Goal: Complete application form

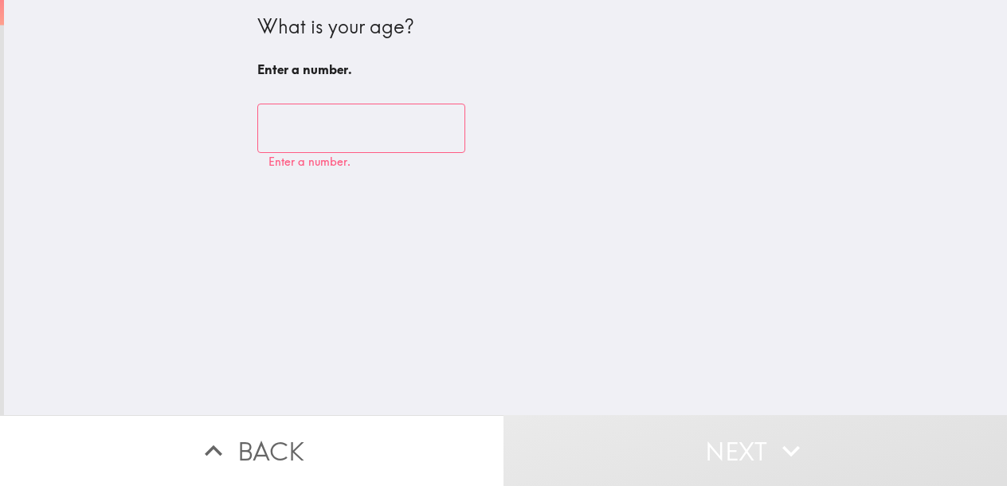
click at [339, 130] on input "number" at bounding box center [361, 128] width 208 height 49
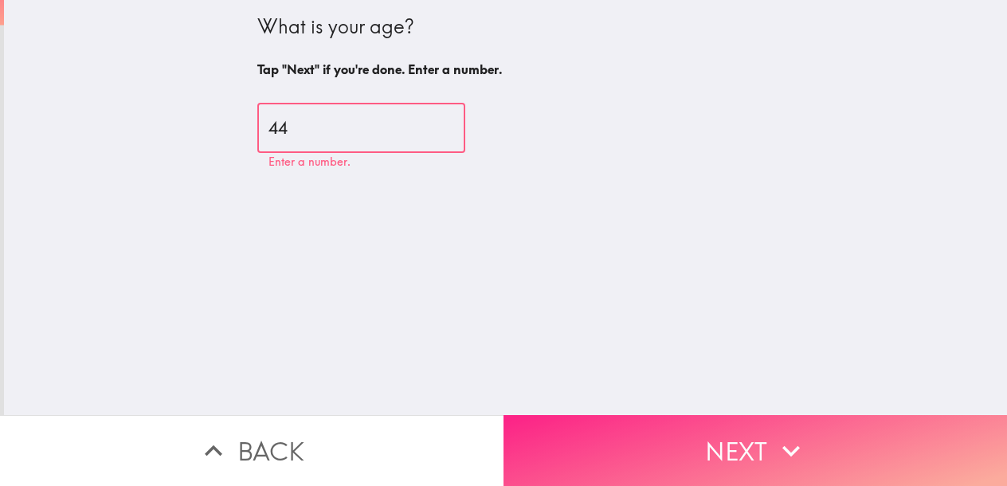
type input "44"
click at [827, 443] on button "Next" at bounding box center [756, 450] width 504 height 71
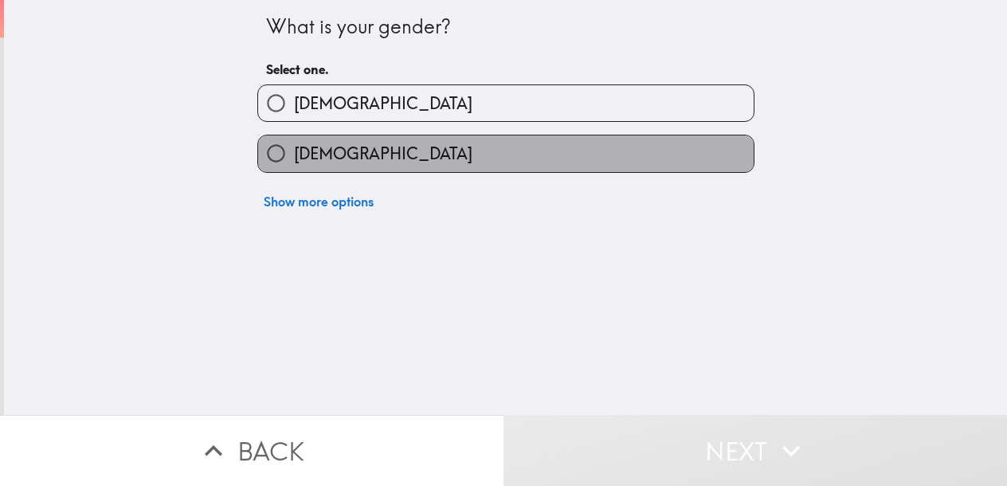
click at [343, 158] on label "[DEMOGRAPHIC_DATA]" at bounding box center [506, 153] width 496 height 36
click at [294, 158] on input "[DEMOGRAPHIC_DATA]" at bounding box center [276, 153] width 36 height 36
radio input "true"
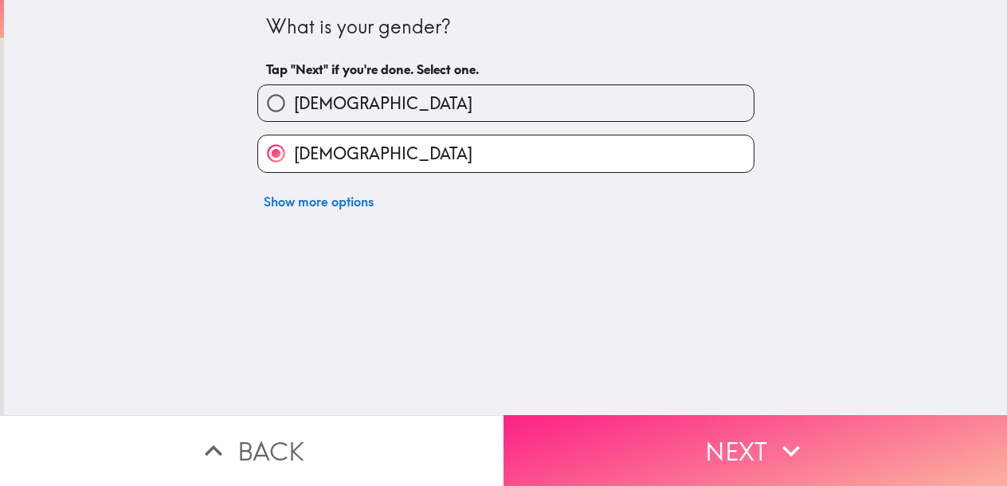
click at [784, 445] on icon "button" at bounding box center [792, 450] width 18 height 11
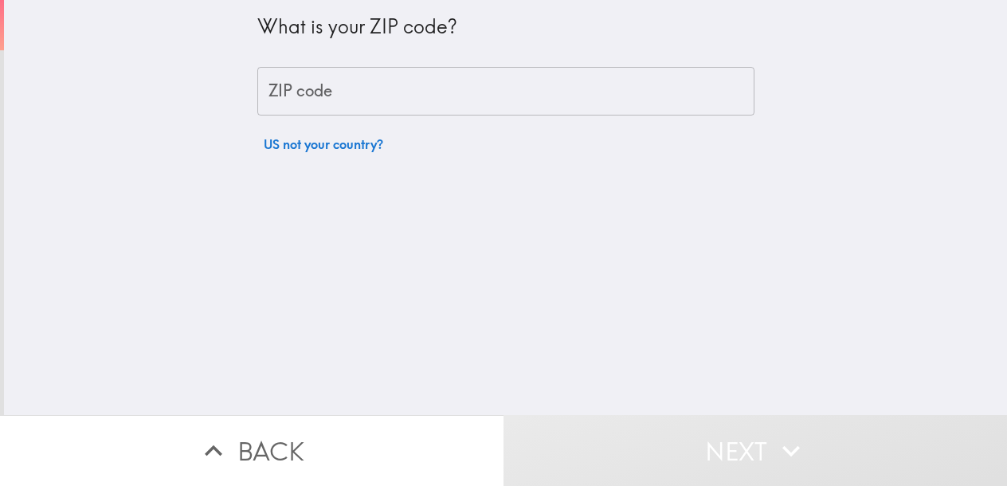
click at [349, 89] on input "ZIP code" at bounding box center [505, 91] width 497 height 49
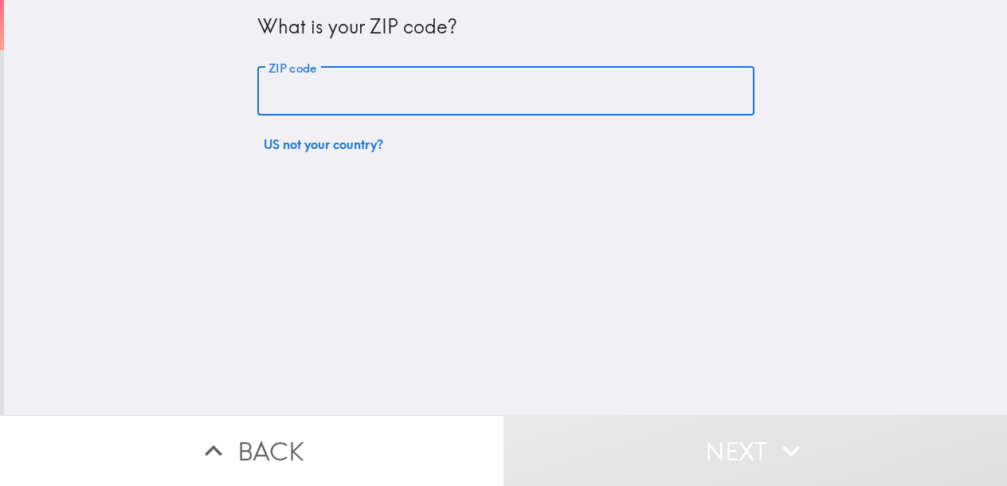
click at [405, 93] on input "ZIP code" at bounding box center [505, 91] width 497 height 49
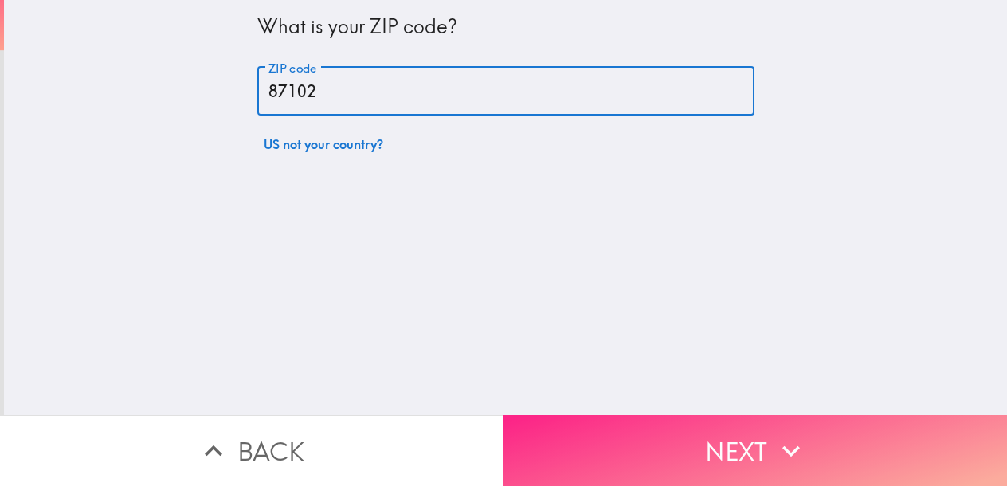
click at [741, 442] on button "Next" at bounding box center [756, 450] width 504 height 71
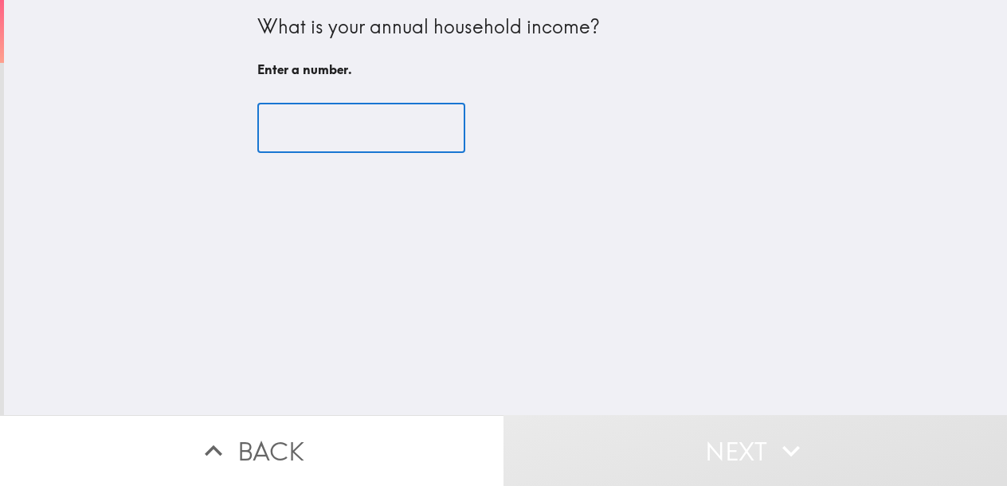
click at [365, 136] on input "number" at bounding box center [361, 128] width 208 height 49
click at [305, 128] on input "number" at bounding box center [361, 128] width 208 height 49
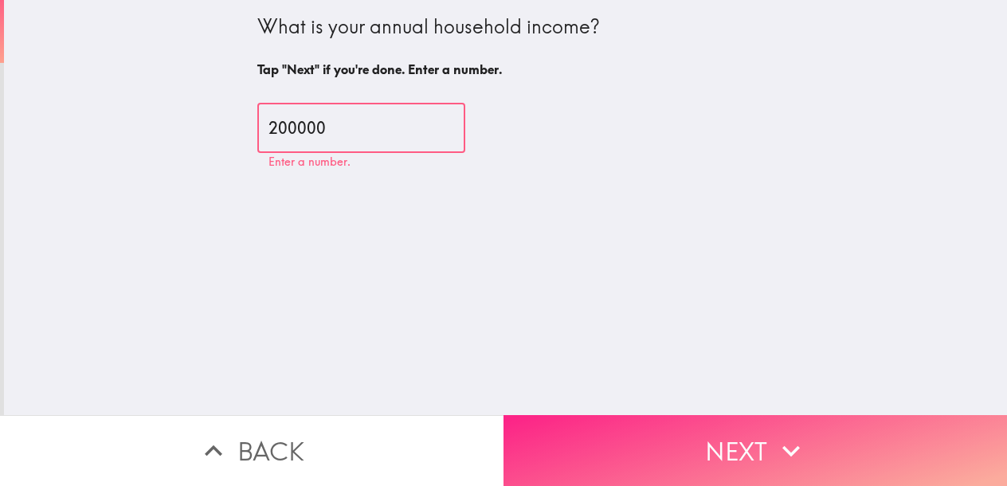
type input "200000"
click at [803, 421] on button "Next" at bounding box center [756, 450] width 504 height 71
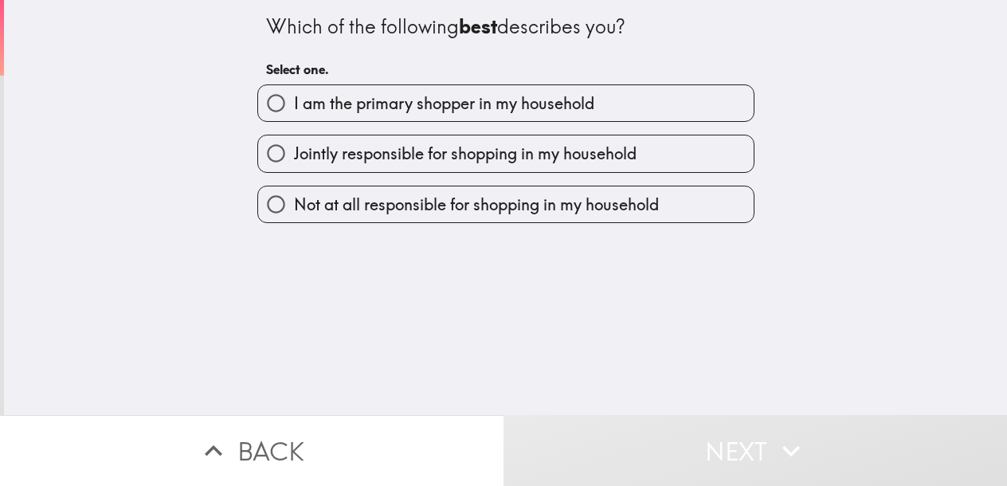
drag, startPoint x: 516, startPoint y: 98, endPoint x: 589, endPoint y: 123, distance: 77.4
click at [516, 98] on span "I am the primary shopper in my household" at bounding box center [444, 103] width 300 height 22
click at [294, 98] on input "I am the primary shopper in my household" at bounding box center [276, 103] width 36 height 36
radio input "true"
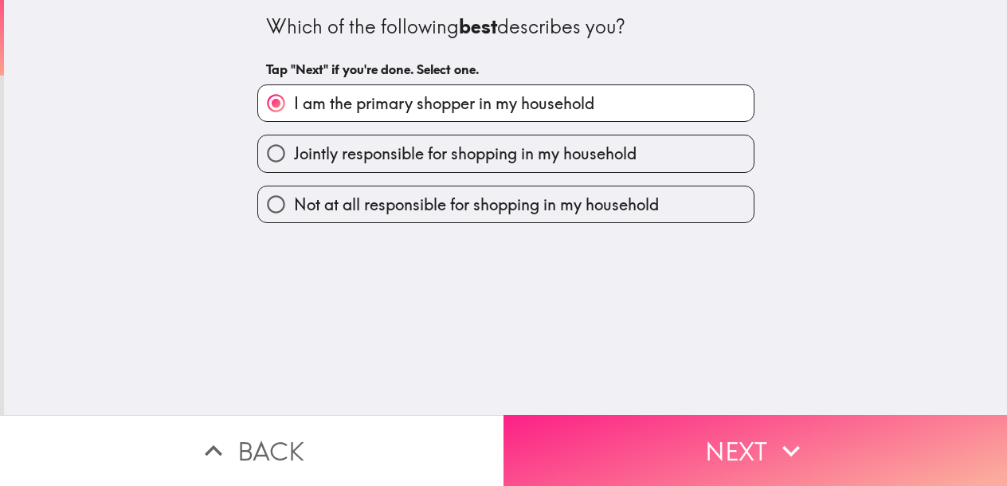
click at [764, 451] on button "Next" at bounding box center [756, 450] width 504 height 71
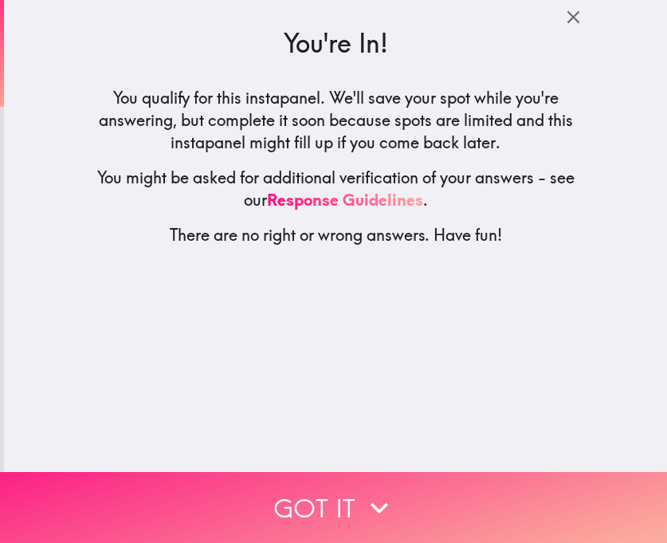
click at [418, 485] on button "Got it" at bounding box center [333, 507] width 667 height 71
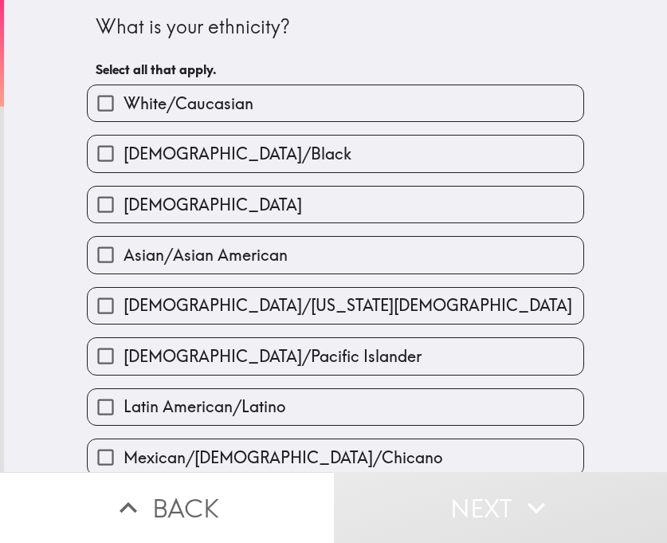
drag, startPoint x: 332, startPoint y: 108, endPoint x: 405, endPoint y: 102, distance: 73.6
click at [332, 108] on label "White/Caucasian" at bounding box center [336, 103] width 496 height 36
click at [124, 108] on input "White/Caucasian" at bounding box center [106, 103] width 36 height 36
checkbox input "true"
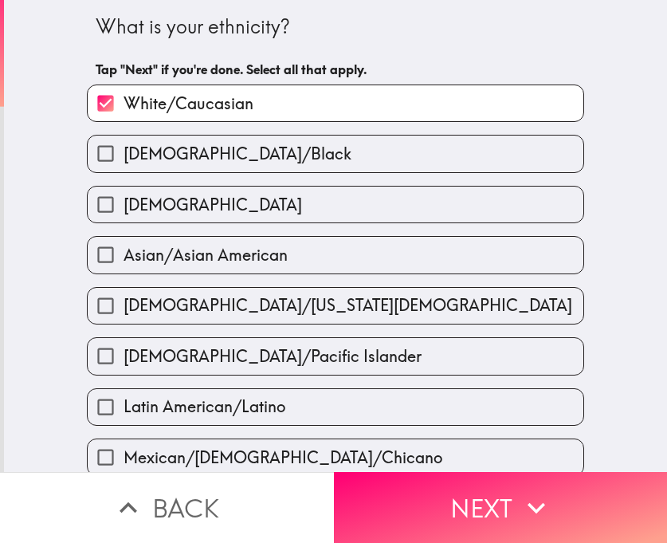
click at [531, 485] on icon "button" at bounding box center [537, 507] width 18 height 11
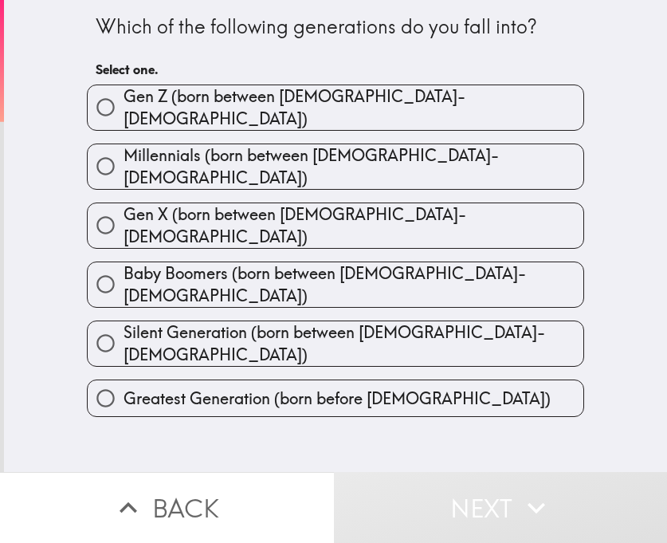
drag, startPoint x: 379, startPoint y: 148, endPoint x: 664, endPoint y: 164, distance: 284.9
click at [384, 150] on span "Millennials (born between [DEMOGRAPHIC_DATA]-[DEMOGRAPHIC_DATA])" at bounding box center [354, 166] width 460 height 45
click at [124, 150] on input "Millennials (born between [DEMOGRAPHIC_DATA]-[DEMOGRAPHIC_DATA])" at bounding box center [106, 166] width 36 height 36
radio input "true"
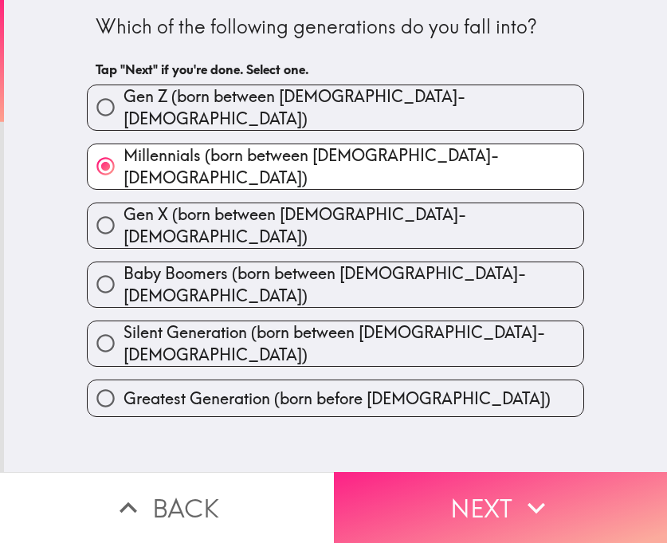
drag, startPoint x: 478, startPoint y: 512, endPoint x: 612, endPoint y: 501, distance: 134.3
click at [481, 485] on button "Next" at bounding box center [501, 507] width 334 height 71
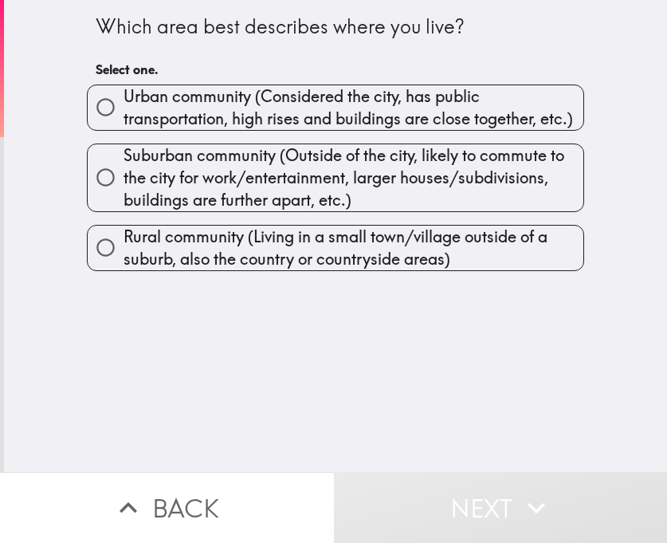
click at [223, 97] on span "Urban community (Considered the city, has public transportation, high rises and…" at bounding box center [354, 107] width 460 height 45
click at [124, 97] on input "Urban community (Considered the city, has public transportation, high rises and…" at bounding box center [106, 107] width 36 height 36
radio input "true"
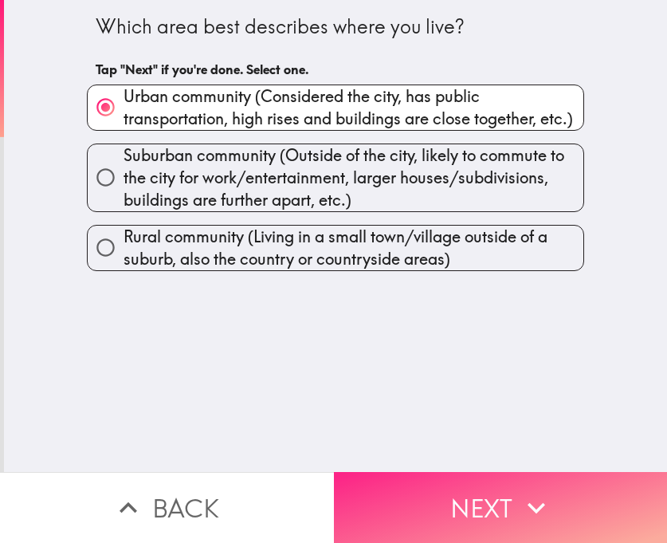
click at [477, 485] on button "Next" at bounding box center [501, 507] width 334 height 71
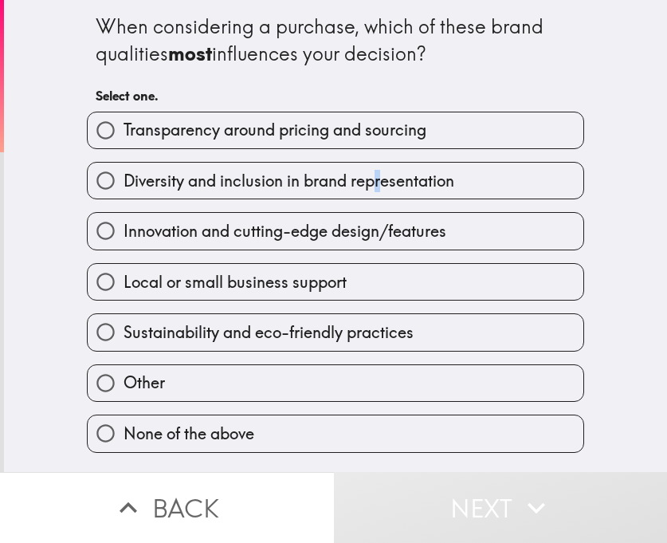
click at [363, 181] on span "Diversity and inclusion in brand representation" at bounding box center [289, 181] width 331 height 22
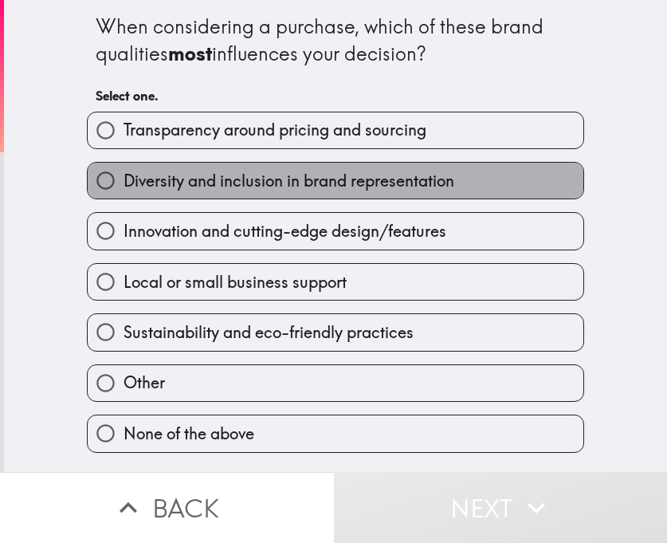
click at [128, 189] on span "Diversity and inclusion in brand representation" at bounding box center [289, 181] width 331 height 22
click at [124, 189] on input "Diversity and inclusion in brand representation" at bounding box center [106, 181] width 36 height 36
radio input "true"
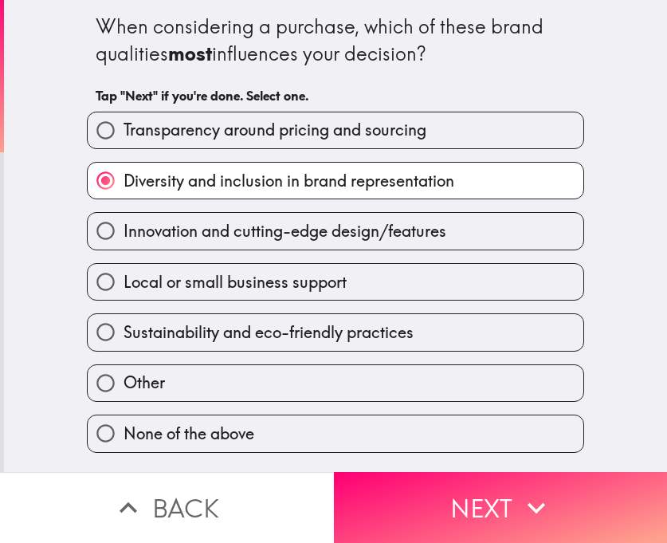
click at [292, 292] on span "Local or small business support" at bounding box center [235, 282] width 223 height 22
click at [124, 292] on input "Local or small business support" at bounding box center [106, 282] width 36 height 36
radio input "true"
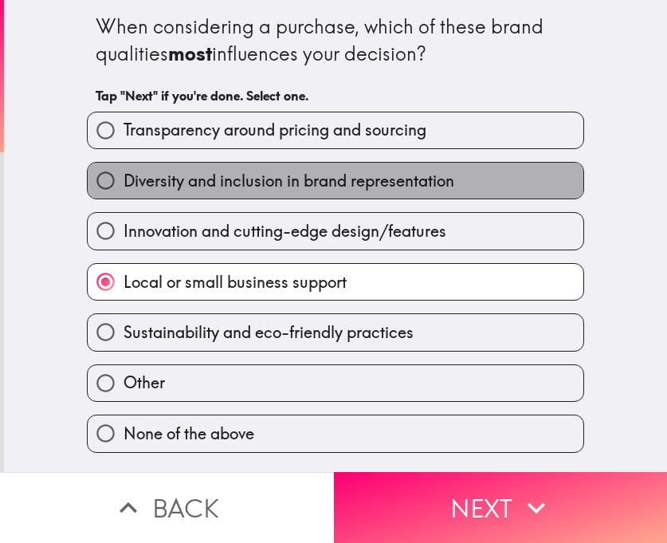
click at [202, 176] on span "Diversity and inclusion in brand representation" at bounding box center [289, 181] width 331 height 22
click at [124, 176] on input "Diversity and inclusion in brand representation" at bounding box center [106, 181] width 36 height 36
radio input "true"
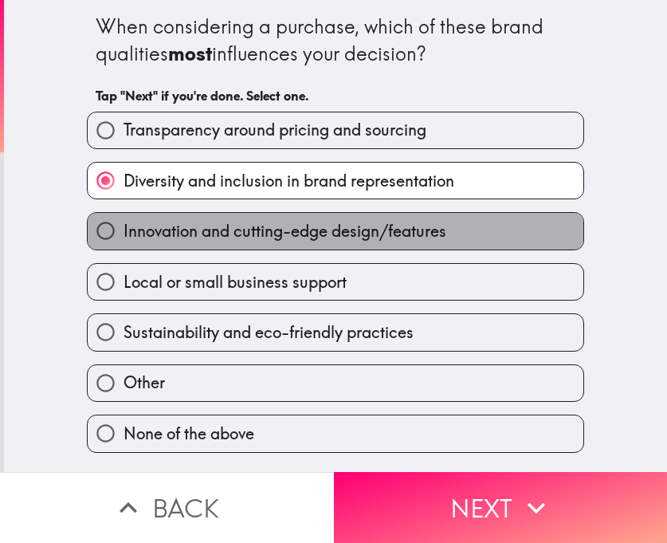
drag, startPoint x: 298, startPoint y: 230, endPoint x: 323, endPoint y: 246, distance: 29.4
click at [298, 232] on span "Innovation and cutting-edge design/features" at bounding box center [285, 231] width 323 height 22
click at [124, 232] on input "Innovation and cutting-edge design/features" at bounding box center [106, 231] width 36 height 36
radio input "true"
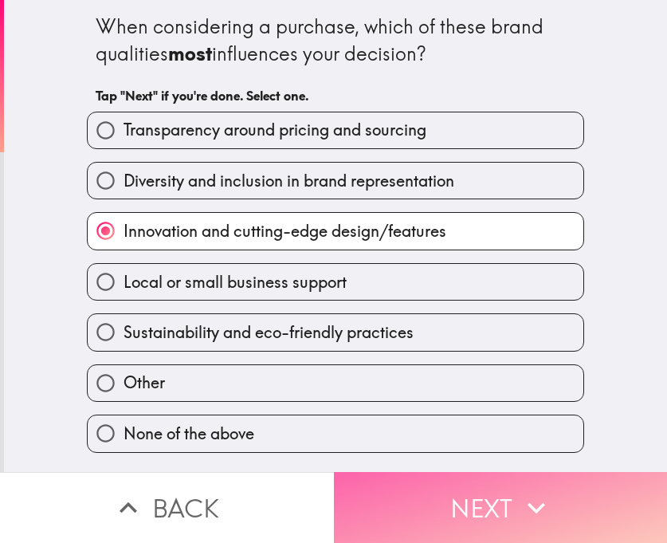
click at [482, 485] on button "Next" at bounding box center [501, 507] width 334 height 71
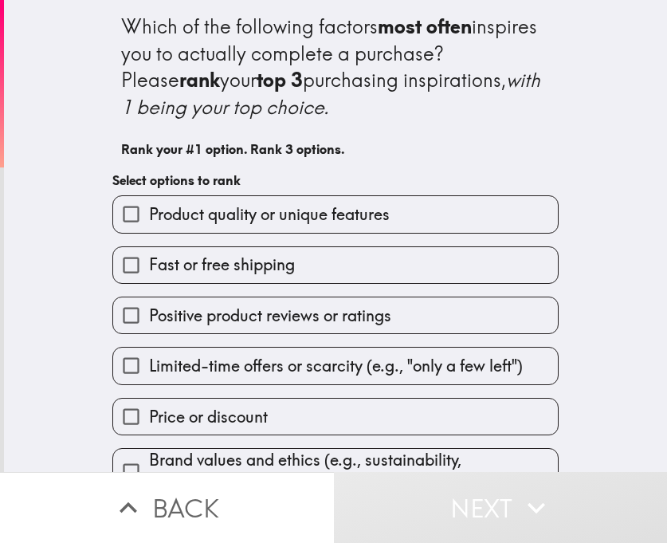
click at [327, 226] on label "Product quality or unique features" at bounding box center [335, 214] width 445 height 36
click at [149, 226] on input "Product quality or unique features" at bounding box center [131, 214] width 36 height 36
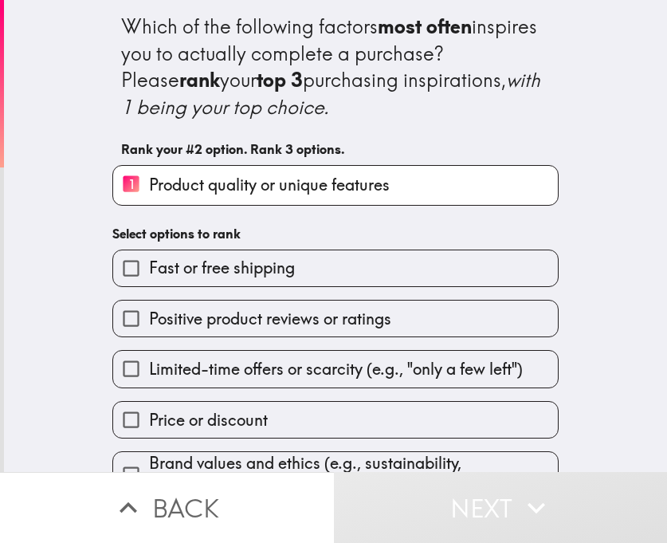
click at [331, 286] on div "Fast or free shipping" at bounding box center [335, 267] width 446 height 37
drag, startPoint x: 304, startPoint y: 376, endPoint x: 334, endPoint y: 283, distance: 97.8
click at [304, 376] on span "Limited-time offers or scarcity (e.g., "only a few left")" at bounding box center [336, 369] width 374 height 22
click at [327, 274] on label "Fast or free shipping" at bounding box center [335, 268] width 445 height 36
click at [149, 274] on input "Fast or free shipping" at bounding box center [131, 268] width 36 height 36
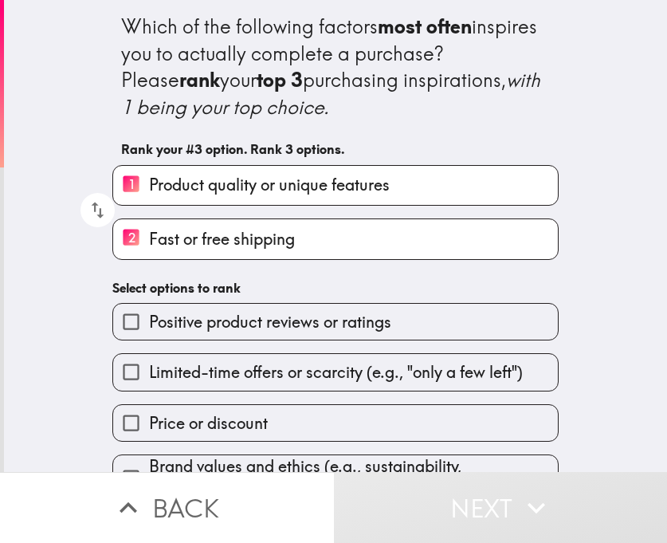
click at [292, 378] on span "Limited-time offers or scarcity (e.g., "only a few left")" at bounding box center [336, 372] width 374 height 22
click at [149, 378] on input "Limited-time offers or scarcity (e.g., "only a few left")" at bounding box center [131, 372] width 36 height 36
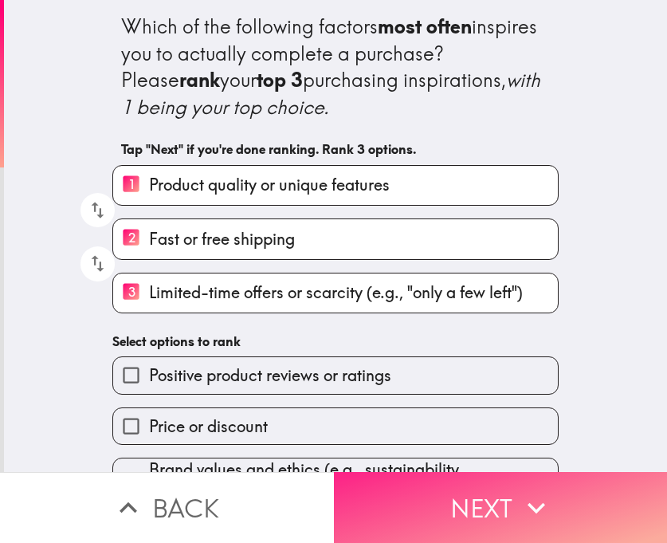
click at [519, 485] on icon "button" at bounding box center [536, 507] width 35 height 35
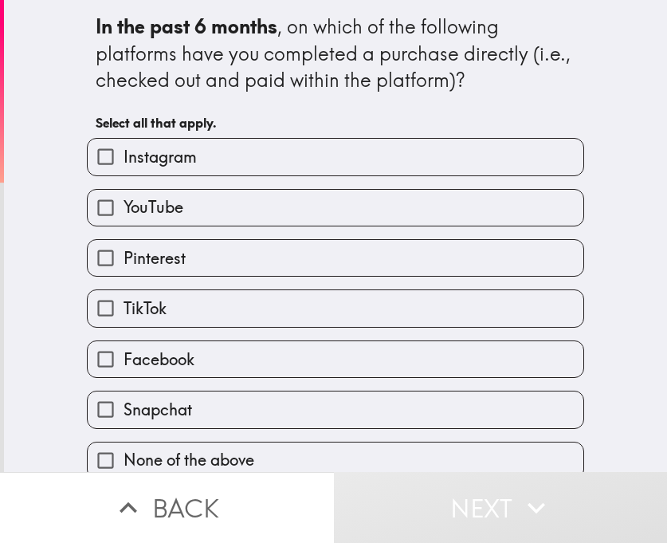
click at [372, 216] on label "YouTube" at bounding box center [336, 208] width 496 height 36
click at [124, 216] on input "YouTube" at bounding box center [106, 208] width 36 height 36
checkbox input "true"
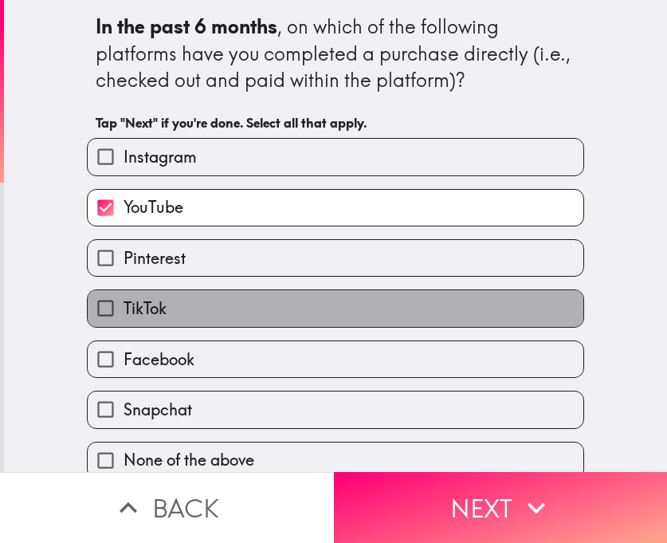
drag, startPoint x: 334, startPoint y: 297, endPoint x: 337, endPoint y: 323, distance: 25.7
click at [333, 297] on label "TikTok" at bounding box center [336, 308] width 496 height 36
click at [124, 297] on input "TikTok" at bounding box center [106, 308] width 36 height 36
checkbox input "true"
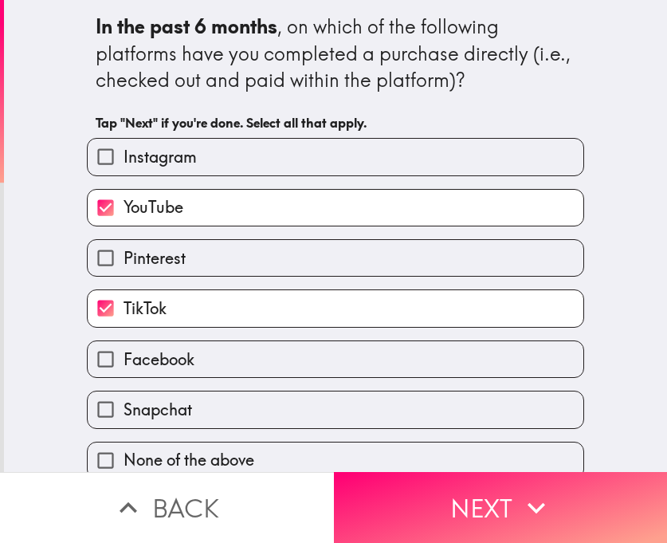
click at [320, 352] on label "Facebook" at bounding box center [336, 359] width 496 height 36
click at [124, 352] on input "Facebook" at bounding box center [106, 359] width 36 height 36
checkbox input "true"
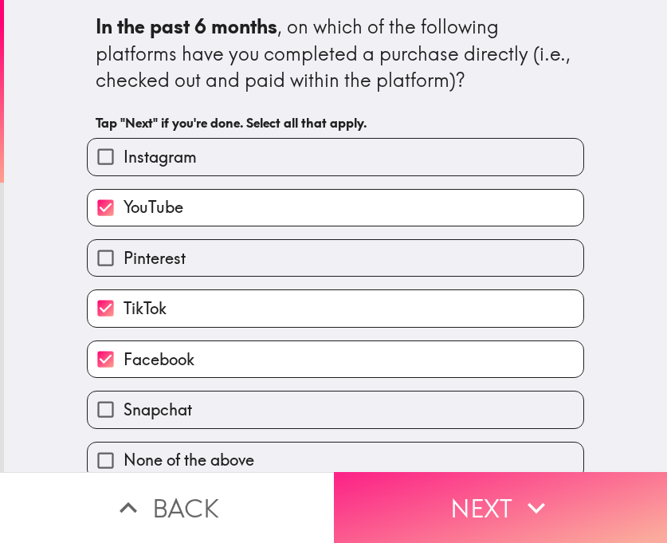
click at [498, 485] on button "Next" at bounding box center [501, 507] width 334 height 71
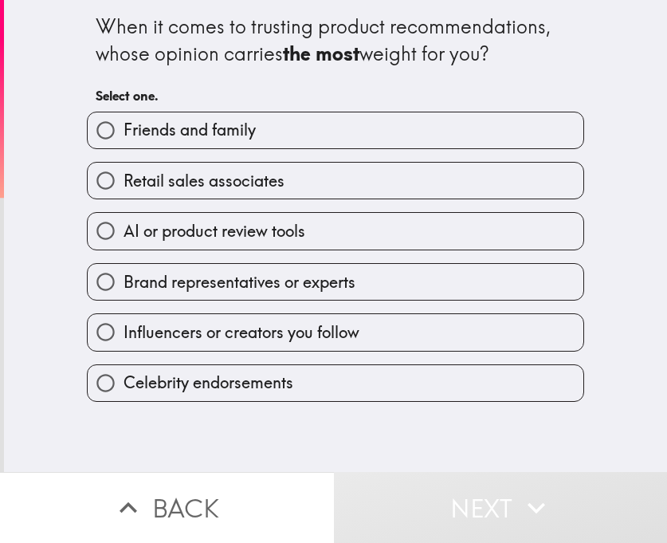
click at [233, 385] on span "Celebrity endorsements" at bounding box center [209, 382] width 170 height 22
click at [124, 385] on input "Celebrity endorsements" at bounding box center [106, 383] width 36 height 36
radio input "true"
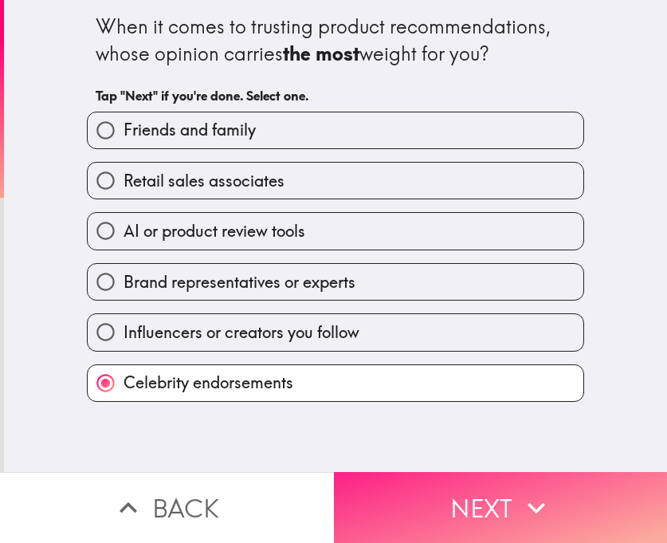
click at [555, 485] on button "Next" at bounding box center [501, 507] width 334 height 71
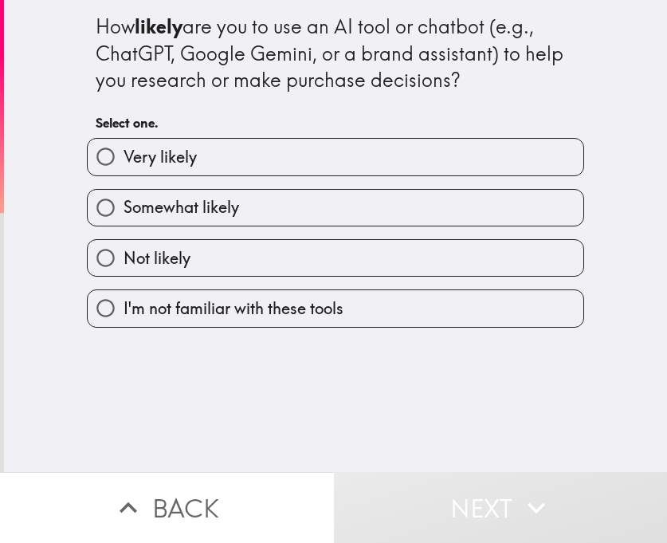
drag, startPoint x: 271, startPoint y: 159, endPoint x: 448, endPoint y: 165, distance: 177.0
click at [271, 159] on label "Very likely" at bounding box center [336, 157] width 496 height 36
click at [124, 159] on input "Very likely" at bounding box center [106, 157] width 36 height 36
radio input "true"
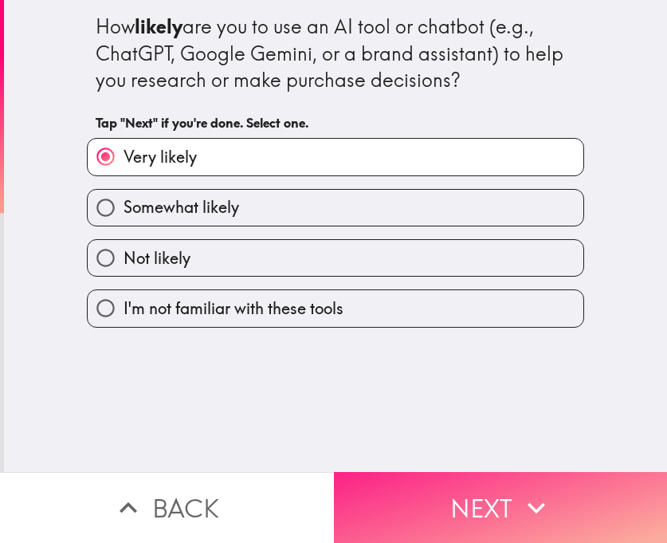
click at [494, 485] on button "Next" at bounding box center [501, 507] width 334 height 71
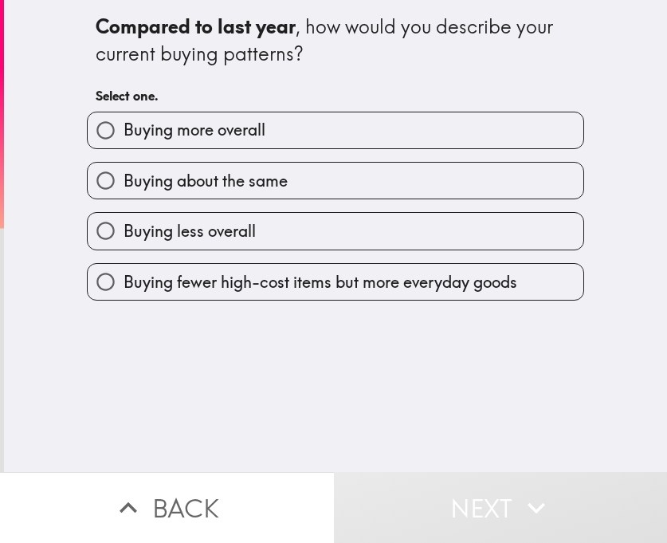
click at [326, 133] on label "Buying more overall" at bounding box center [336, 130] width 496 height 36
click at [124, 133] on input "Buying more overall" at bounding box center [106, 130] width 36 height 36
radio input "true"
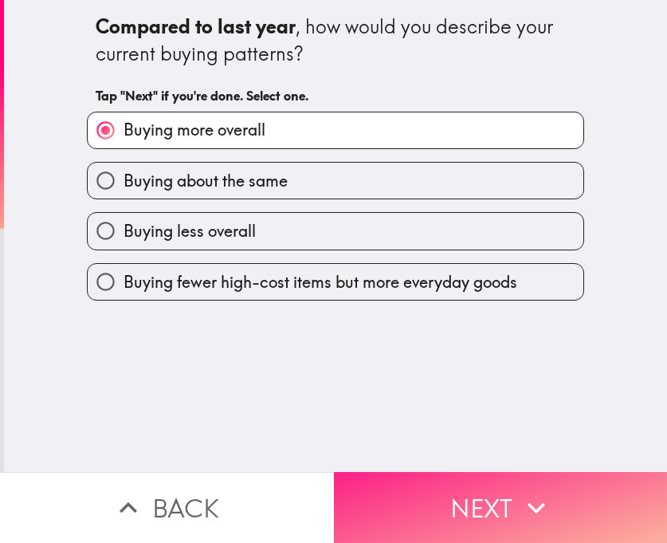
click at [483, 485] on button "Next" at bounding box center [501, 507] width 334 height 71
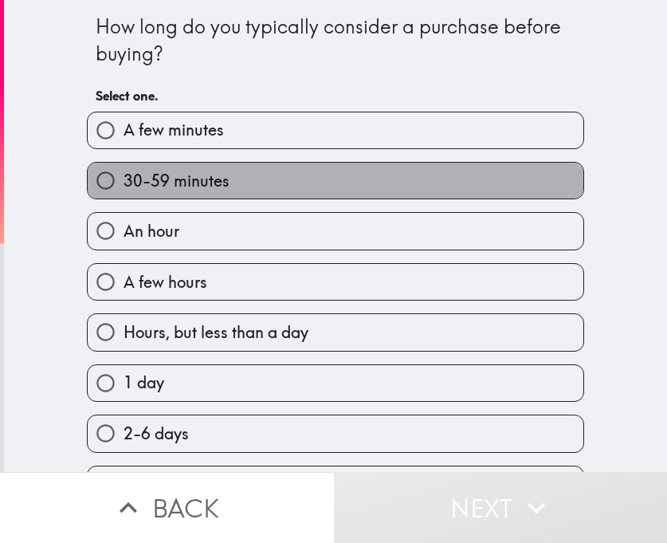
click at [341, 182] on label "30-59 minutes" at bounding box center [336, 181] width 496 height 36
click at [124, 182] on input "30-59 minutes" at bounding box center [106, 181] width 36 height 36
radio input "true"
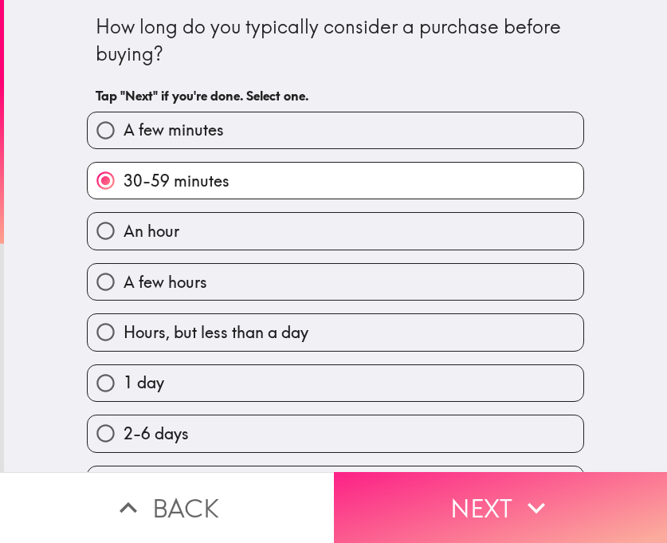
click at [532, 485] on icon "button" at bounding box center [537, 507] width 18 height 11
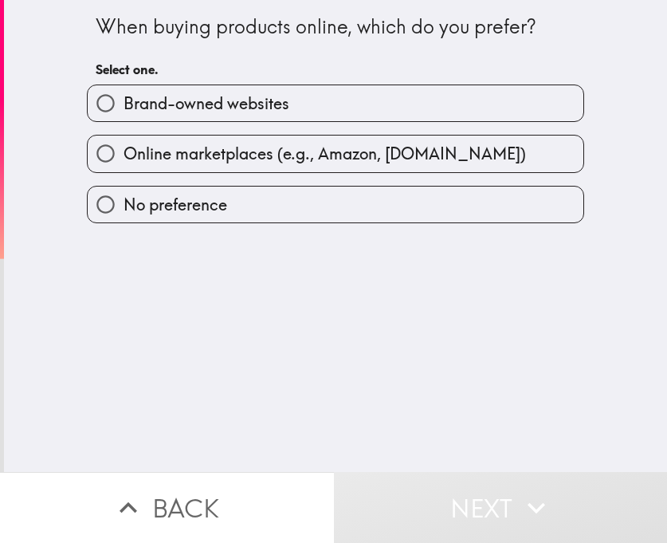
drag, startPoint x: 326, startPoint y: 100, endPoint x: 351, endPoint y: 94, distance: 25.3
click at [327, 100] on label "Brand-owned websites" at bounding box center [336, 103] width 496 height 36
click at [124, 100] on input "Brand-owned websites" at bounding box center [106, 103] width 36 height 36
radio input "true"
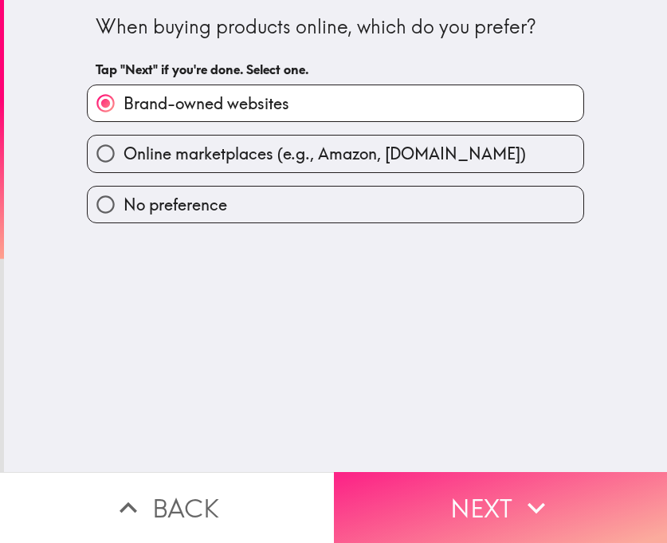
click at [468, 485] on button "Next" at bounding box center [501, 507] width 334 height 71
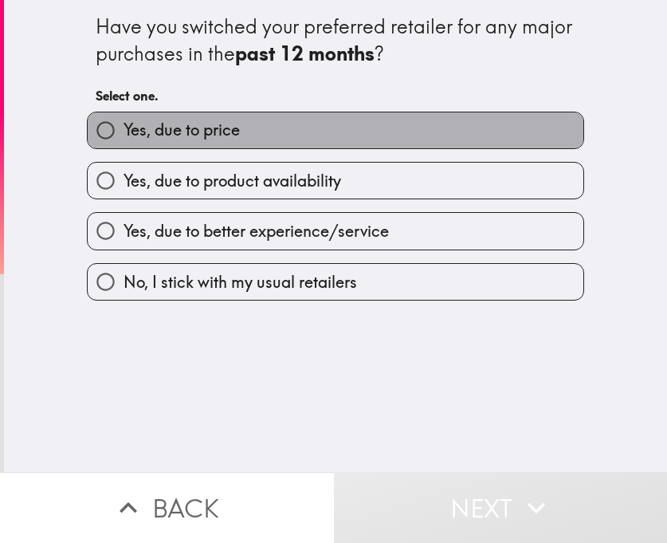
click at [324, 125] on label "Yes, due to price" at bounding box center [336, 130] width 496 height 36
click at [124, 125] on input "Yes, due to price" at bounding box center [106, 130] width 36 height 36
radio input "true"
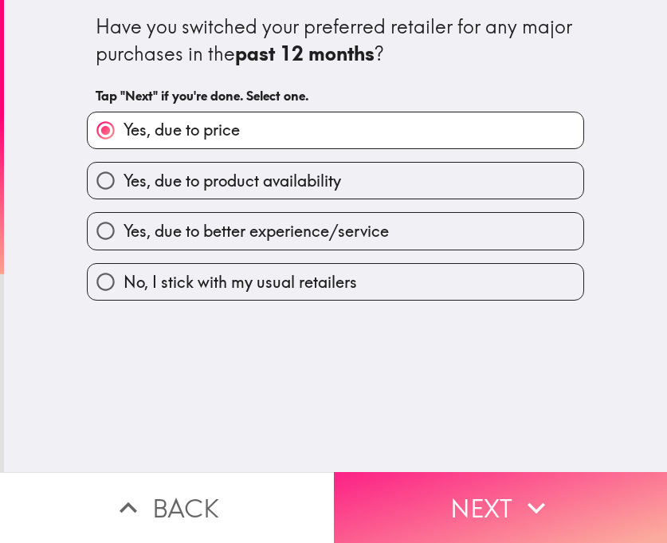
click at [556, 485] on button "Next" at bounding box center [501, 507] width 334 height 71
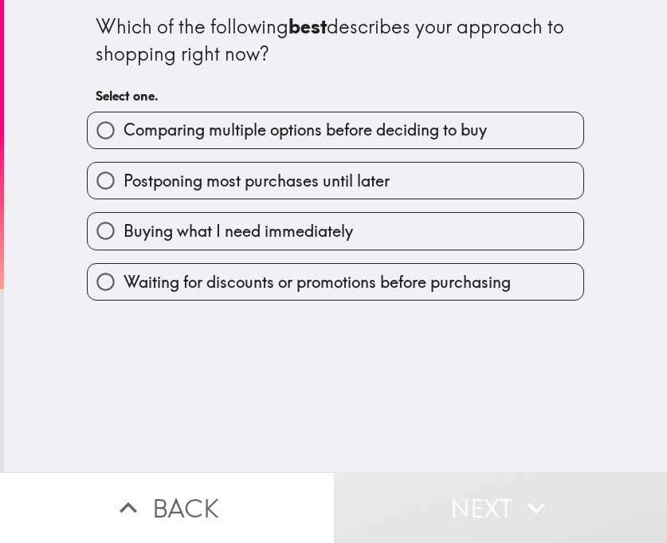
click at [316, 193] on label "Postponing most purchases until later" at bounding box center [336, 181] width 496 height 36
click at [124, 193] on input "Postponing most purchases until later" at bounding box center [106, 181] width 36 height 36
radio input "true"
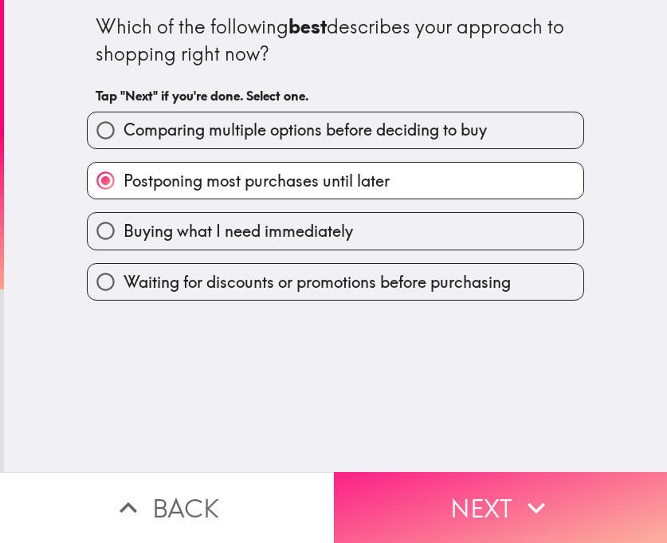
click at [467, 475] on button "Next" at bounding box center [501, 507] width 334 height 71
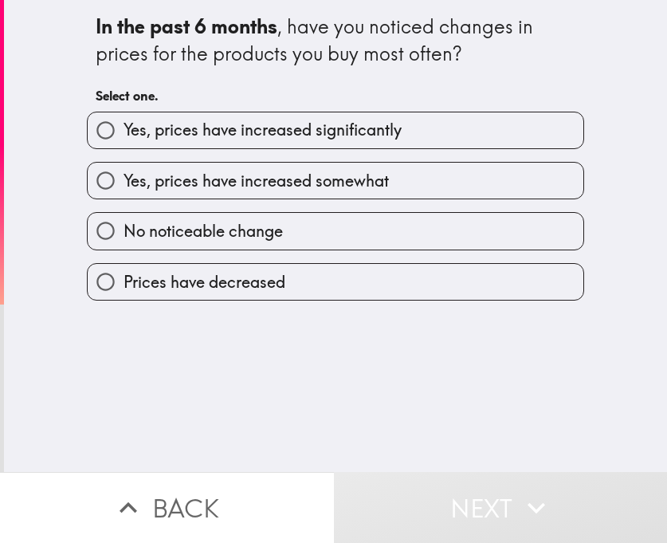
click at [268, 127] on span "Yes, prices have increased significantly" at bounding box center [263, 130] width 278 height 22
click at [124, 127] on input "Yes, prices have increased significantly" at bounding box center [106, 130] width 36 height 36
radio input "true"
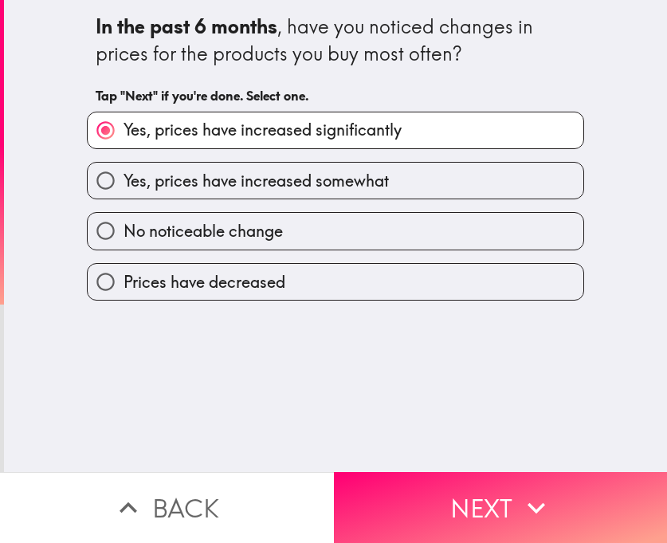
drag, startPoint x: 469, startPoint y: 496, endPoint x: 657, endPoint y: 465, distance: 189.8
click at [471, 485] on button "Next" at bounding box center [501, 507] width 334 height 71
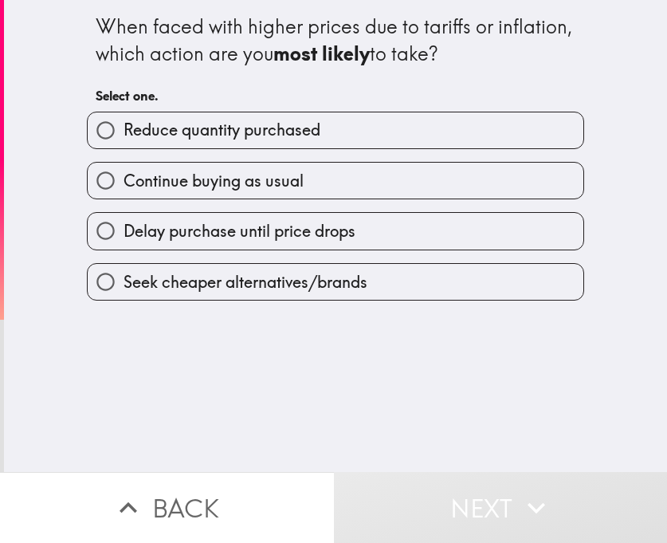
click at [331, 186] on label "Continue buying as usual" at bounding box center [336, 181] width 496 height 36
click at [124, 186] on input "Continue buying as usual" at bounding box center [106, 181] width 36 height 36
radio input "true"
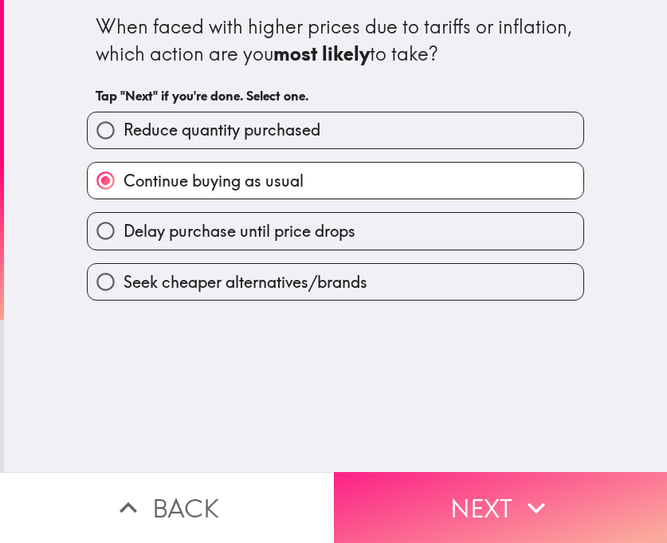
click at [502, 485] on button "Next" at bounding box center [501, 507] width 334 height 71
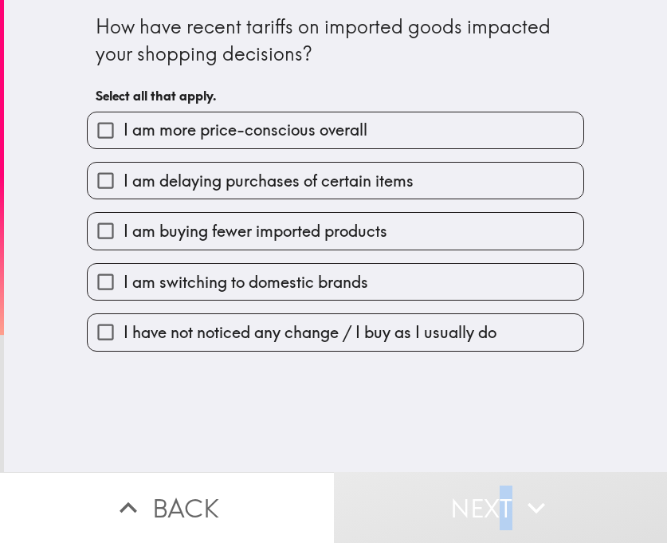
drag, startPoint x: 320, startPoint y: 284, endPoint x: 465, endPoint y: 435, distance: 209.1
click at [320, 287] on span "I am switching to domestic brands" at bounding box center [246, 282] width 245 height 22
click at [124, 287] on input "I am switching to domestic brands" at bounding box center [106, 282] width 36 height 36
checkbox input "true"
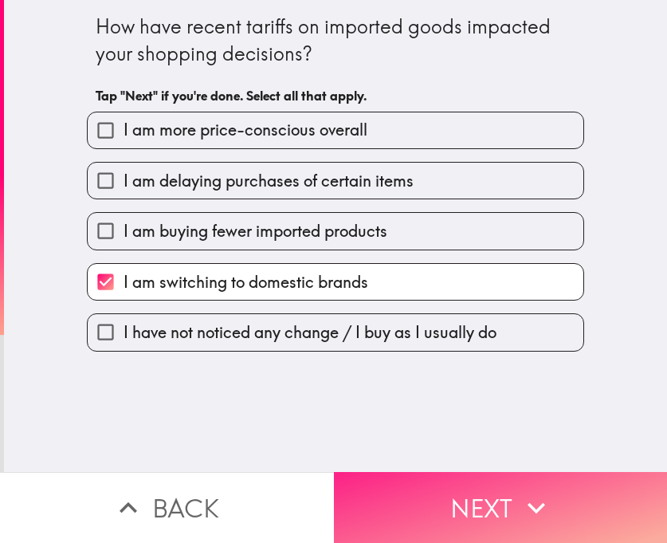
click at [458, 481] on button "Next" at bounding box center [501, 507] width 334 height 71
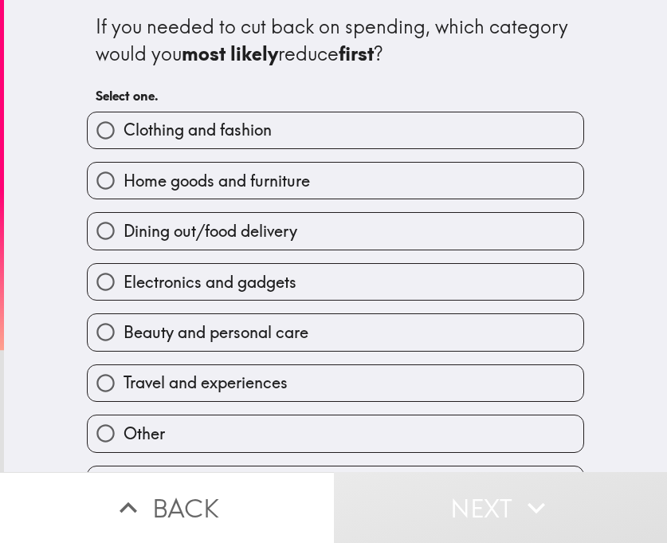
click at [368, 290] on label "Electronics and gadgets" at bounding box center [336, 282] width 496 height 36
click at [124, 290] on input "Electronics and gadgets" at bounding box center [106, 282] width 36 height 36
radio input "true"
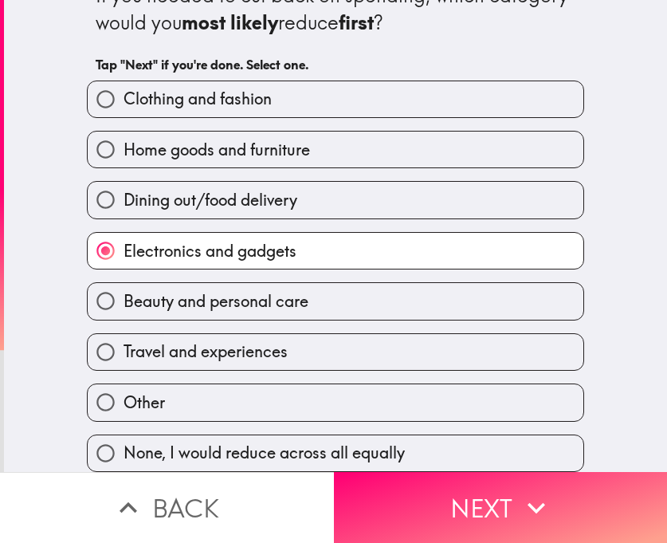
scroll to position [45, 0]
click at [261, 341] on span "Travel and experiences" at bounding box center [206, 351] width 164 height 22
click at [124, 341] on input "Travel and experiences" at bounding box center [106, 352] width 36 height 36
radio input "true"
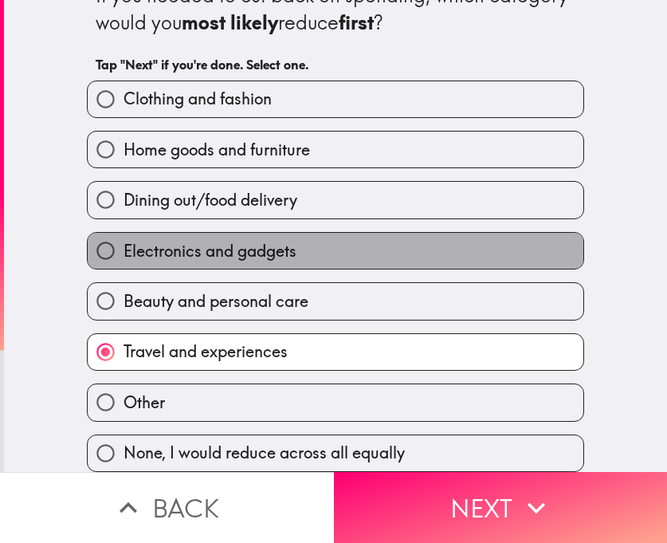
drag, startPoint x: 309, startPoint y: 249, endPoint x: 656, endPoint y: 238, distance: 346.8
click at [310, 249] on label "Electronics and gadgets" at bounding box center [336, 251] width 496 height 36
click at [124, 249] on input "Electronics and gadgets" at bounding box center [106, 251] width 36 height 36
radio input "true"
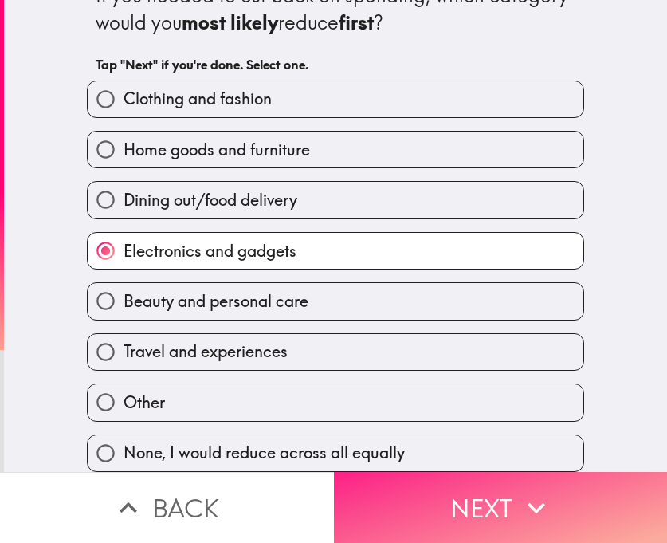
drag, startPoint x: 524, startPoint y: 503, endPoint x: 665, endPoint y: 474, distance: 143.9
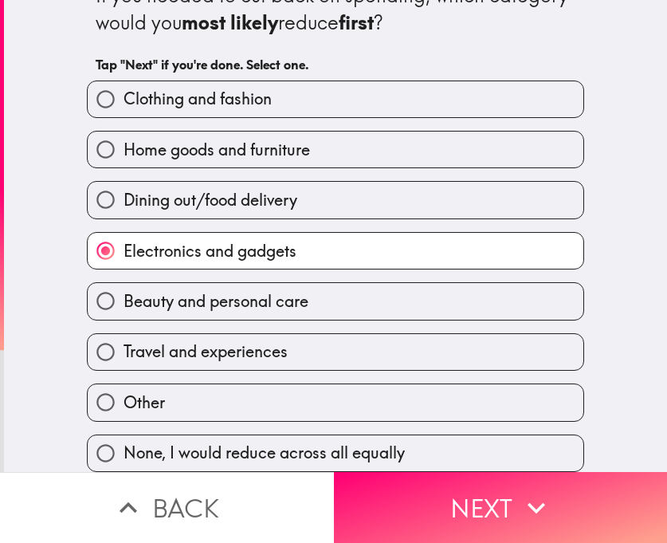
click at [526, 485] on icon "button" at bounding box center [536, 507] width 35 height 35
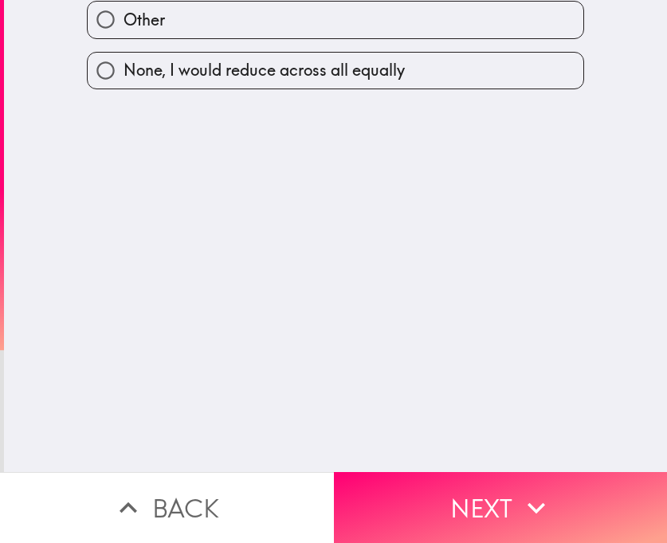
scroll to position [0, 0]
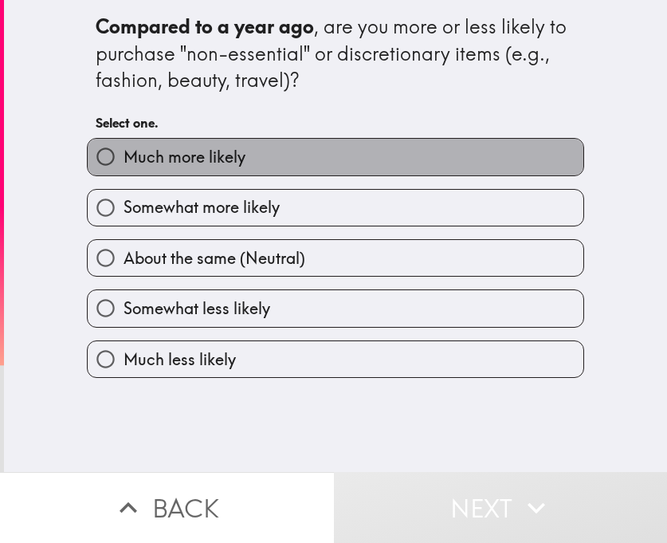
click at [364, 165] on label "Much more likely" at bounding box center [336, 157] width 496 height 36
click at [124, 165] on input "Much more likely" at bounding box center [106, 157] width 36 height 36
radio input "true"
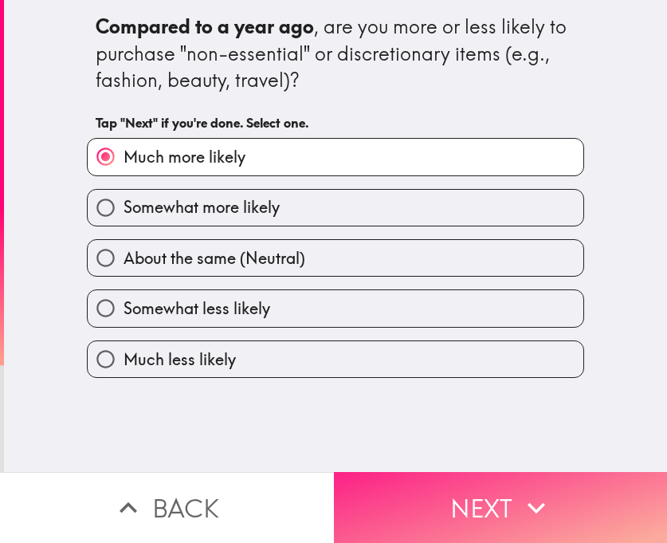
click at [594, 472] on button "Next" at bounding box center [501, 507] width 334 height 71
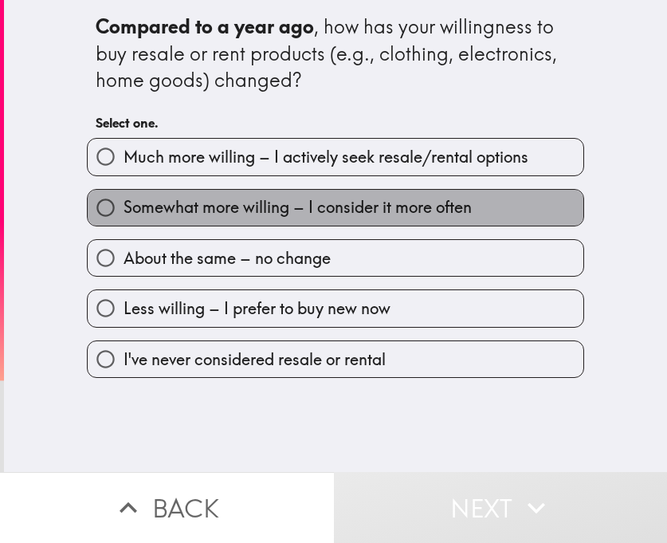
click at [336, 209] on span "Somewhat more willing – I consider it more often" at bounding box center [298, 207] width 348 height 22
click at [124, 209] on input "Somewhat more willing – I consider it more often" at bounding box center [106, 208] width 36 height 36
radio input "true"
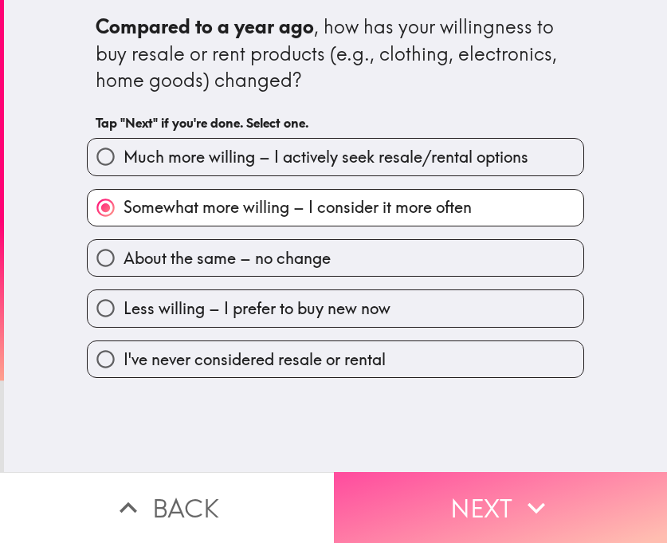
drag, startPoint x: 539, startPoint y: 481, endPoint x: 548, endPoint y: 430, distance: 51.9
click at [538, 485] on icon "button" at bounding box center [536, 507] width 35 height 35
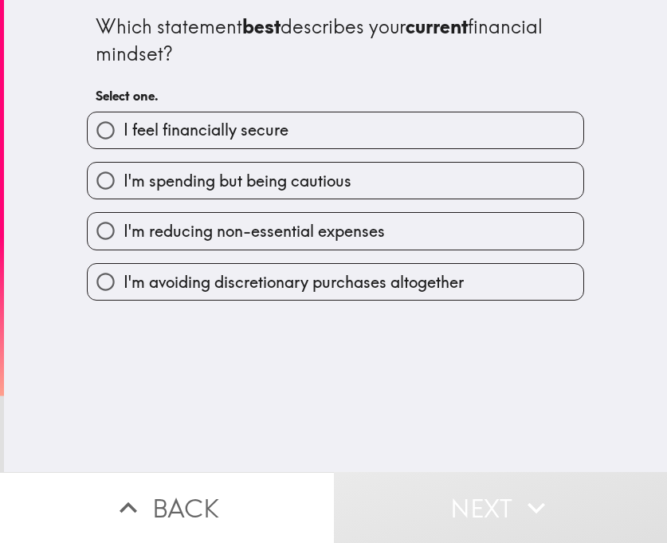
click at [210, 145] on label "I feel financially secure" at bounding box center [336, 130] width 496 height 36
click at [242, 184] on span "I'm spending but being cautious" at bounding box center [238, 181] width 228 height 22
click at [124, 184] on input "I'm spending but being cautious" at bounding box center [106, 181] width 36 height 36
radio input "true"
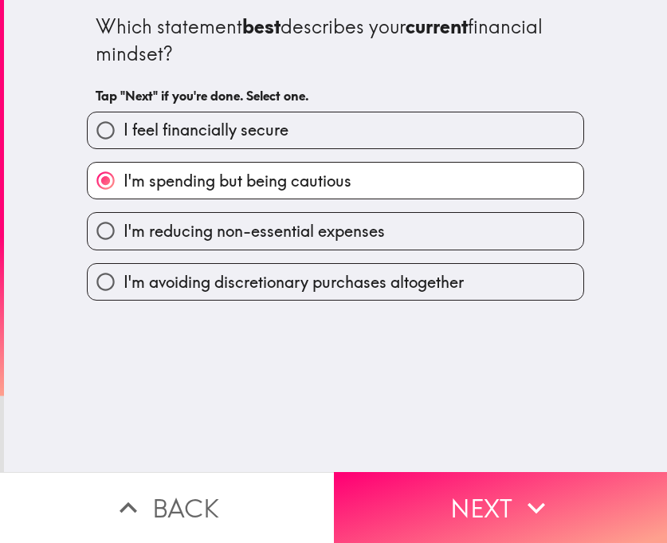
click at [258, 139] on span "I feel financially secure" at bounding box center [206, 130] width 165 height 22
click at [124, 139] on input "I feel financially secure" at bounding box center [106, 130] width 36 height 36
radio input "true"
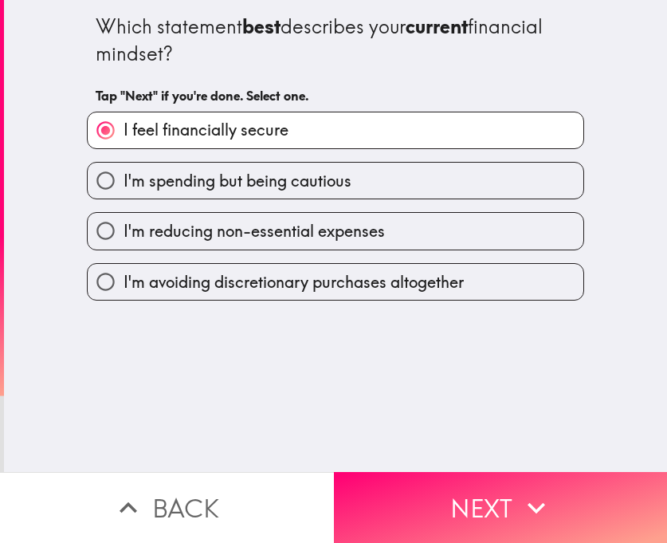
click at [269, 190] on span "I'm spending but being cautious" at bounding box center [238, 181] width 228 height 22
click at [124, 190] on input "I'm spending but being cautious" at bounding box center [106, 181] width 36 height 36
radio input "true"
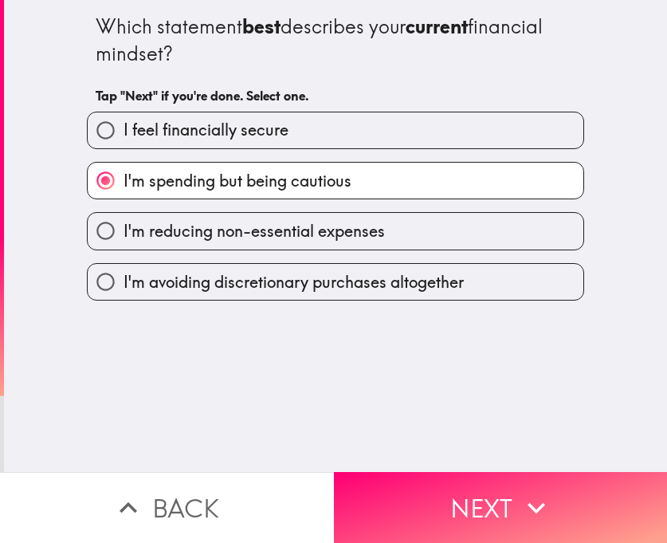
click at [340, 149] on div "I'm spending but being cautious" at bounding box center [329, 174] width 510 height 50
click at [491, 485] on button "Next" at bounding box center [501, 507] width 334 height 71
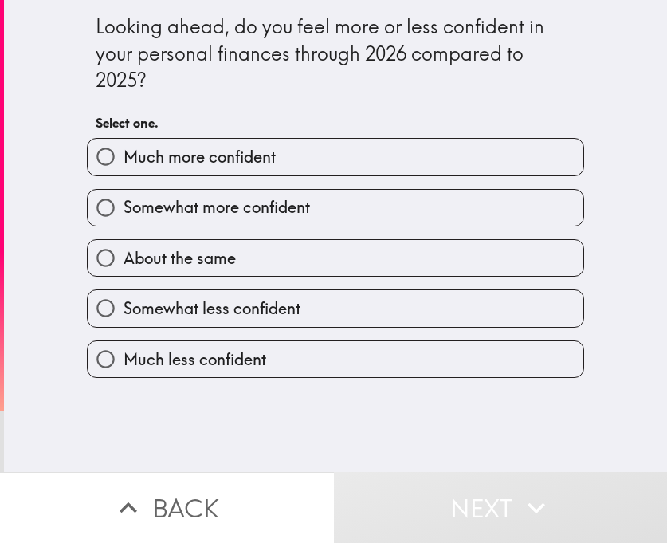
click at [292, 167] on label "Much more confident" at bounding box center [336, 157] width 496 height 36
click at [124, 167] on input "Much more confident" at bounding box center [106, 157] width 36 height 36
radio input "true"
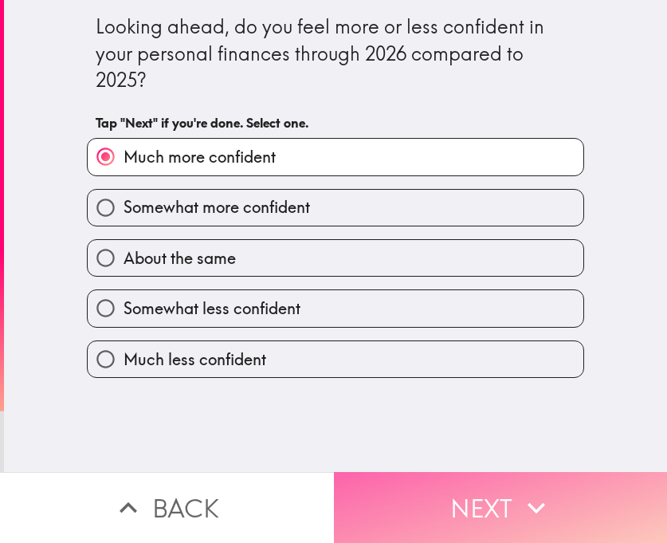
drag, startPoint x: 555, startPoint y: 474, endPoint x: 609, endPoint y: 468, distance: 54.6
click at [560, 473] on button "Next" at bounding box center [501, 507] width 334 height 71
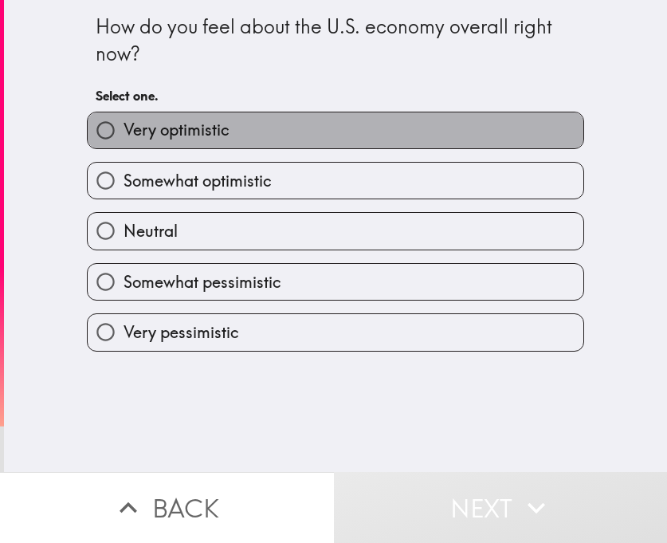
click at [272, 127] on label "Very optimistic" at bounding box center [336, 130] width 496 height 36
click at [124, 127] on input "Very optimistic" at bounding box center [106, 130] width 36 height 36
radio input "true"
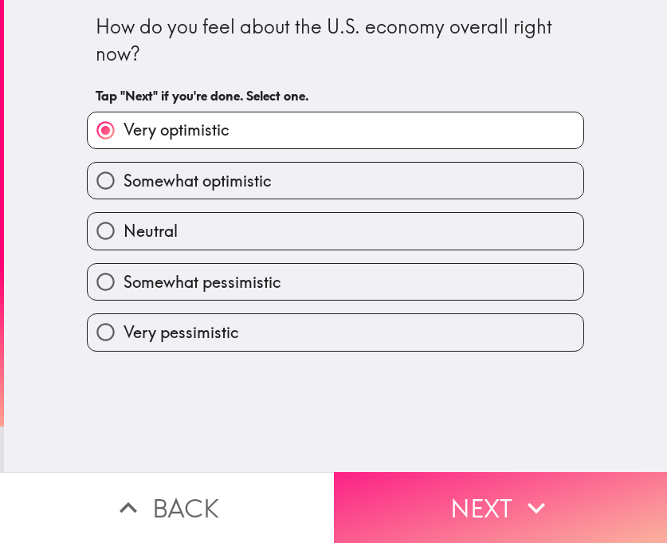
click at [500, 485] on button "Next" at bounding box center [501, 507] width 334 height 71
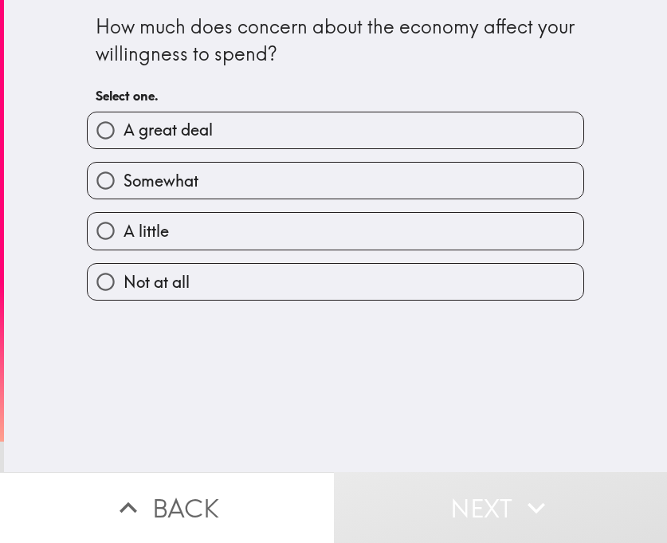
click at [312, 178] on label "Somewhat" at bounding box center [336, 181] width 496 height 36
click at [124, 178] on input "Somewhat" at bounding box center [106, 181] width 36 height 36
radio input "true"
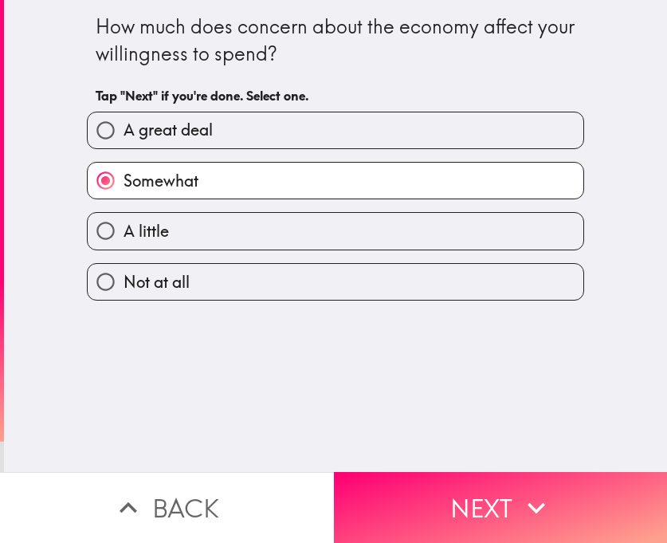
drag, startPoint x: 469, startPoint y: 498, endPoint x: 503, endPoint y: 495, distance: 33.6
click at [471, 485] on button "Next" at bounding box center [501, 507] width 334 height 71
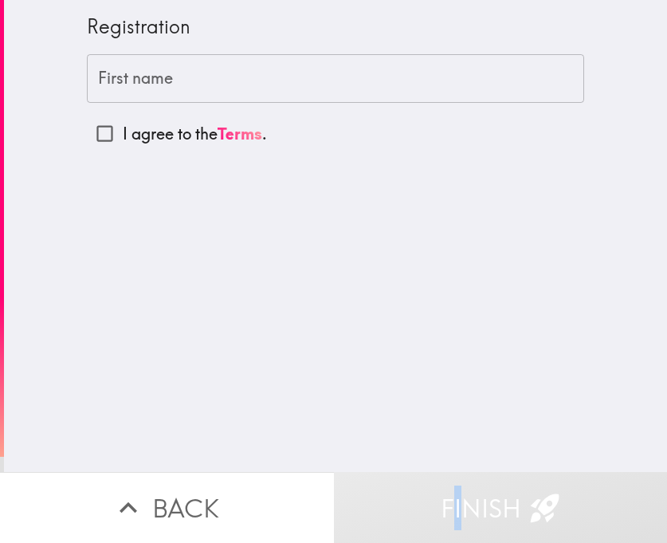
click at [87, 128] on input "I agree to the Terms ." at bounding box center [105, 134] width 36 height 36
checkbox input "true"
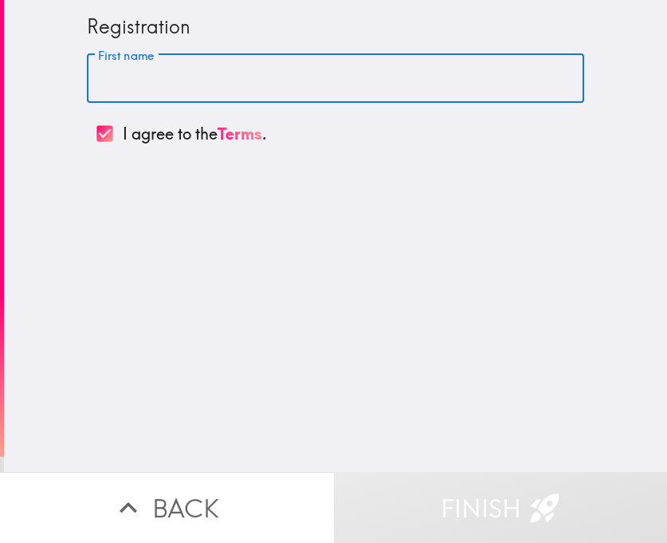
drag, startPoint x: 220, startPoint y: 64, endPoint x: 245, endPoint y: 77, distance: 28.2
click at [219, 64] on input "First name" at bounding box center [335, 78] width 497 height 49
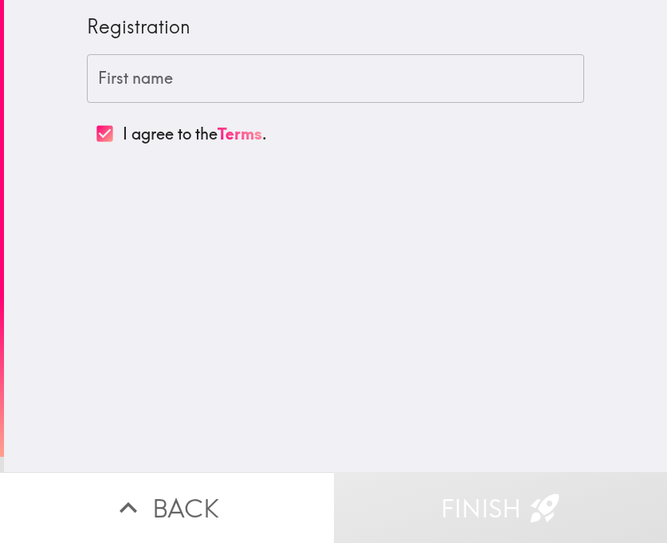
click at [260, 81] on input "First name" at bounding box center [335, 78] width 497 height 49
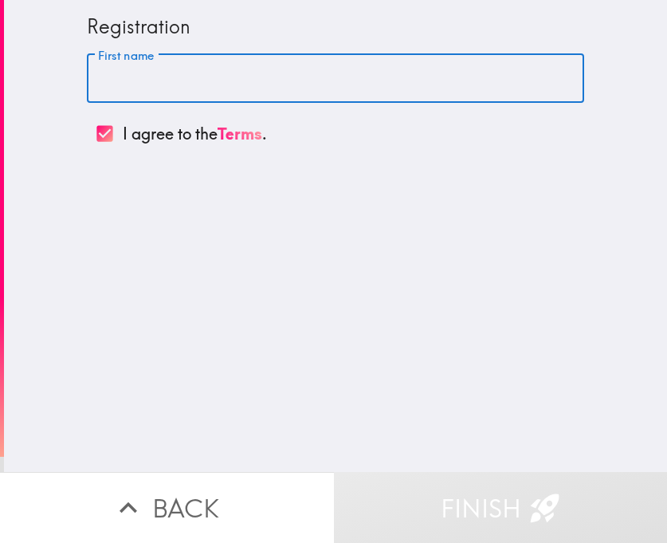
type input "Z"
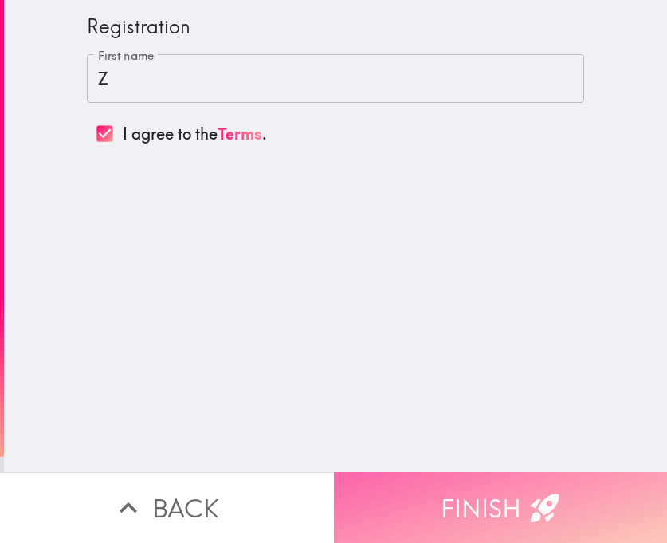
click at [511, 475] on button "Finish" at bounding box center [501, 507] width 334 height 71
